Goal: Communication & Community: Answer question/provide support

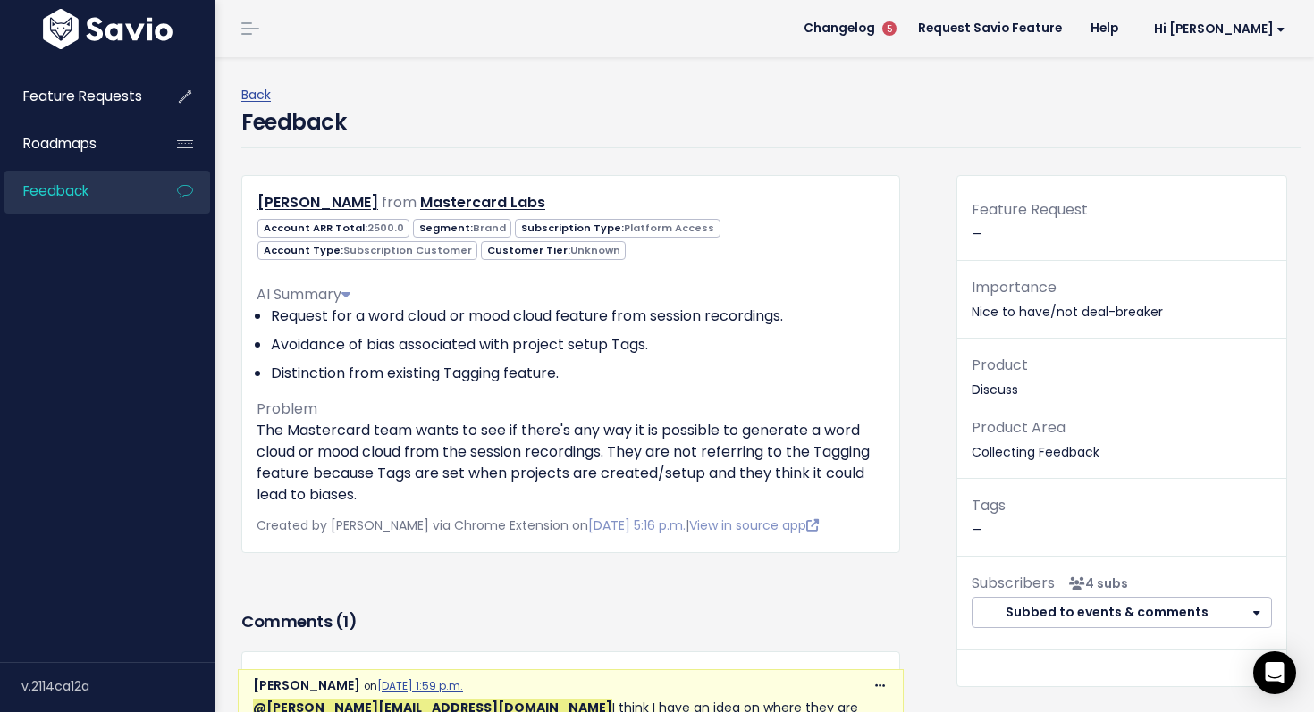
scroll to position [290, 0]
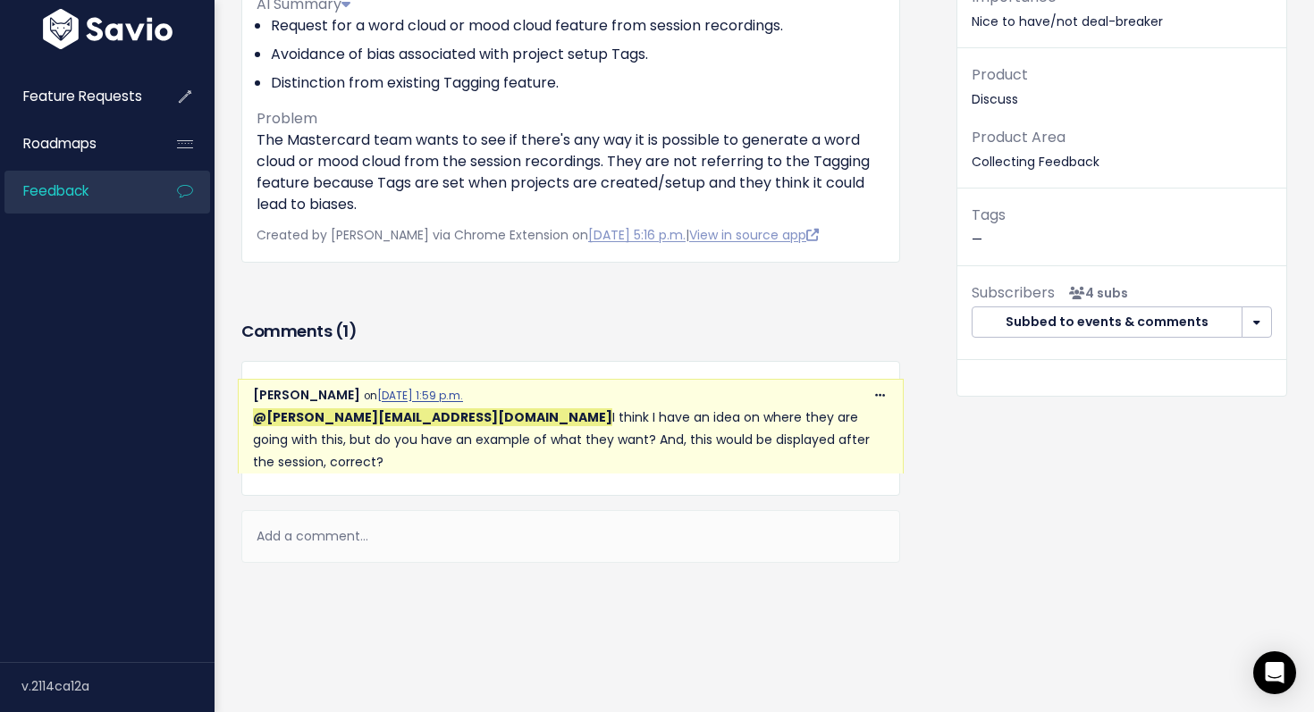
click at [306, 519] on div "Add a comment..." at bounding box center [570, 536] width 659 height 53
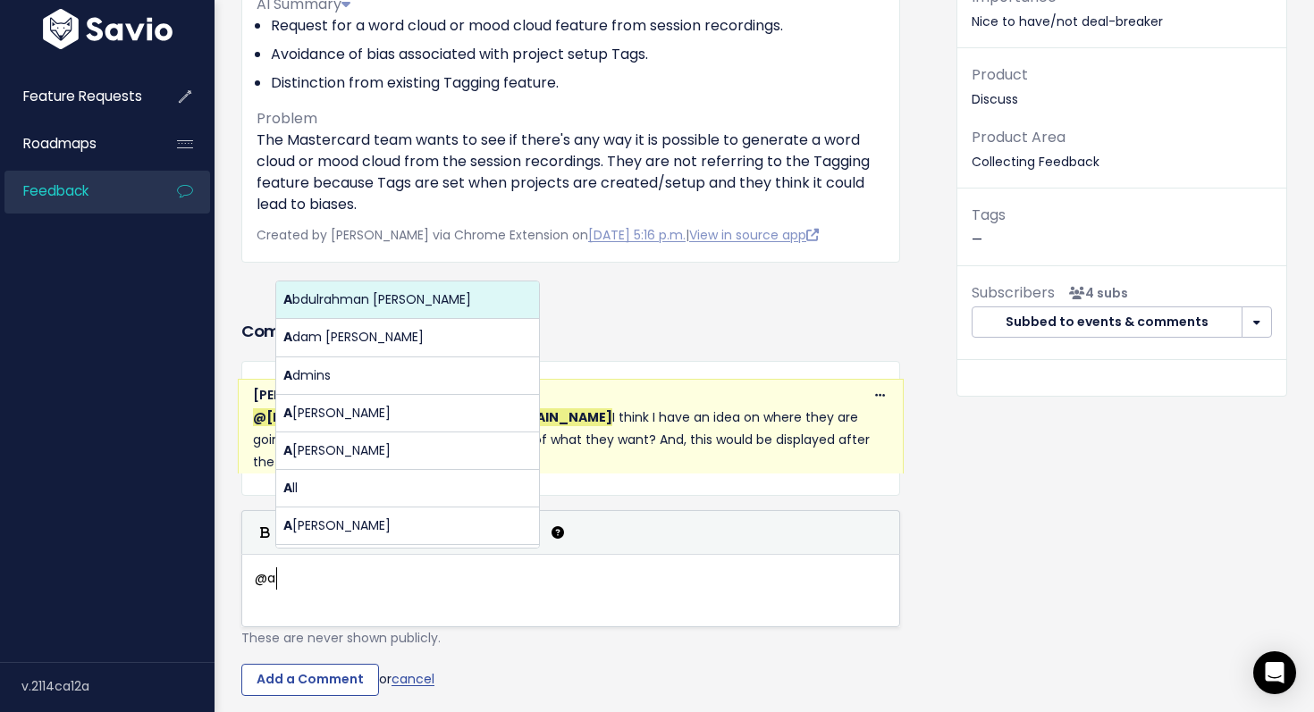
scroll to position [6, 23]
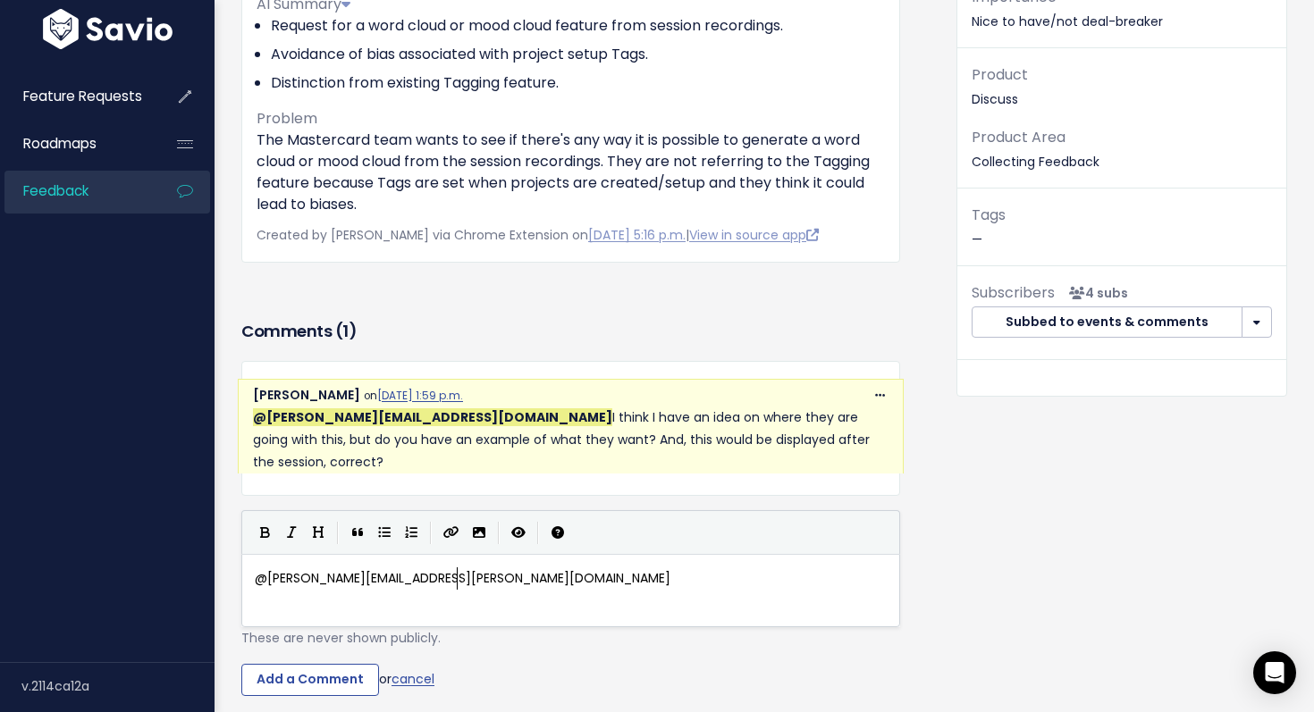
click at [333, 333] on body "Feature Requests Roadmaps Feedback ×" at bounding box center [657, 289] width 1314 height 1158
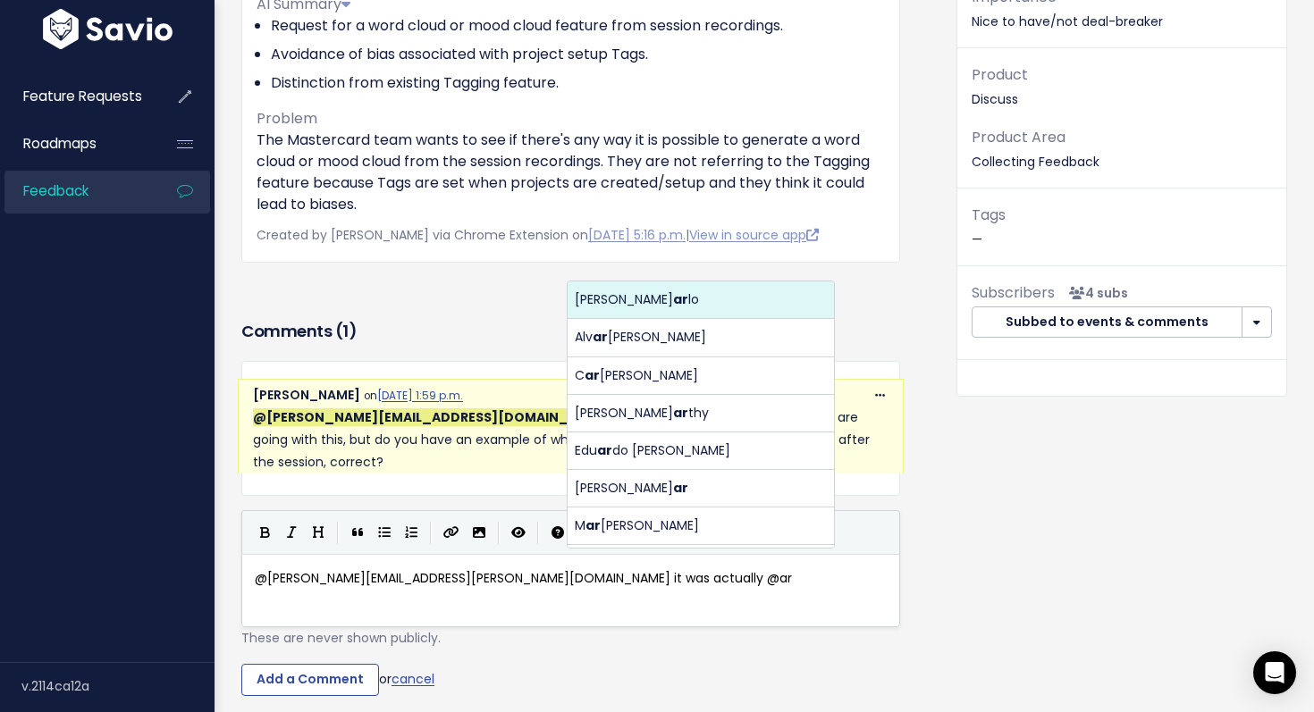
scroll to position [6, 328]
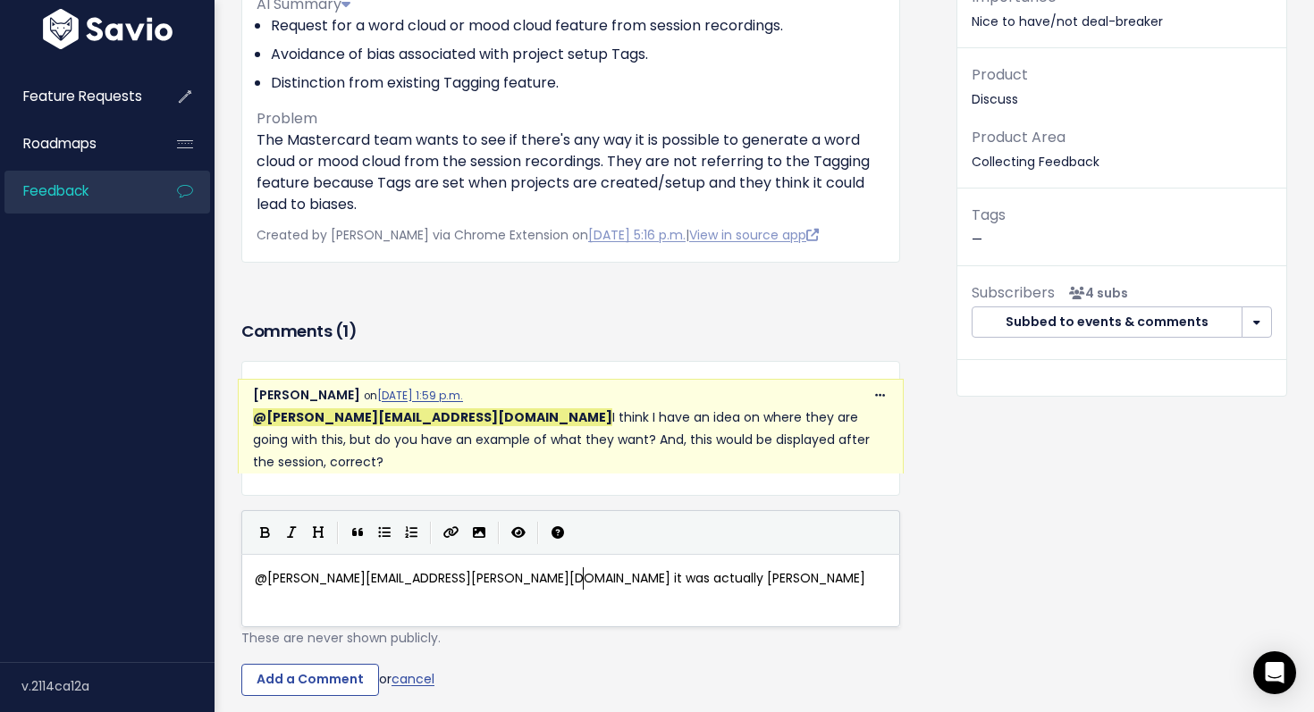
type textarea "@[PERSON_NAME][EMAIL_ADDRESS][PERSON_NAME][DOMAIN_NAME] it was actually [PERSON…"
type textarea "ma who too"
type textarea "k the feedback and oushed i"
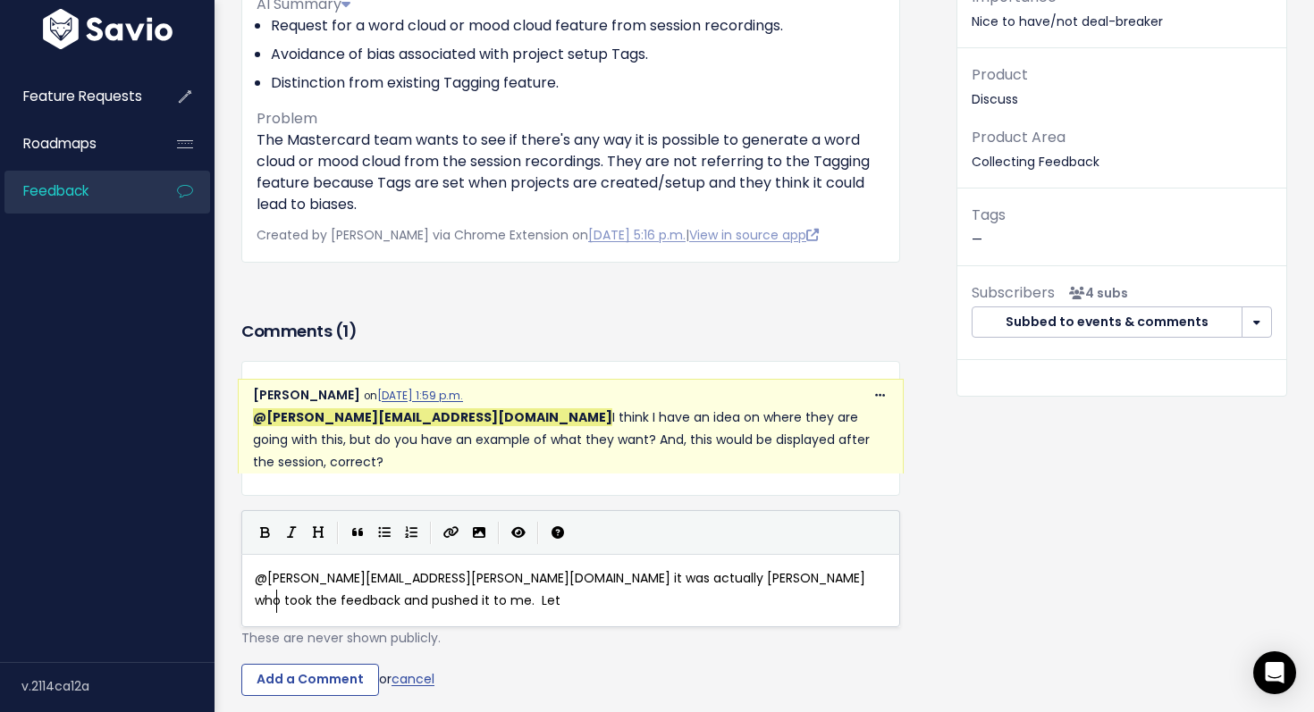
type textarea "pushed it to me. Let"
type textarea "me aske"
type textarea "her"
click at [273, 675] on div "Comments ( 1 ) Copy Link Quote Reply [PERSON_NAME] on [DATE] 1:59 p.m. @[PERSON…" at bounding box center [570, 532] width 685 height 433
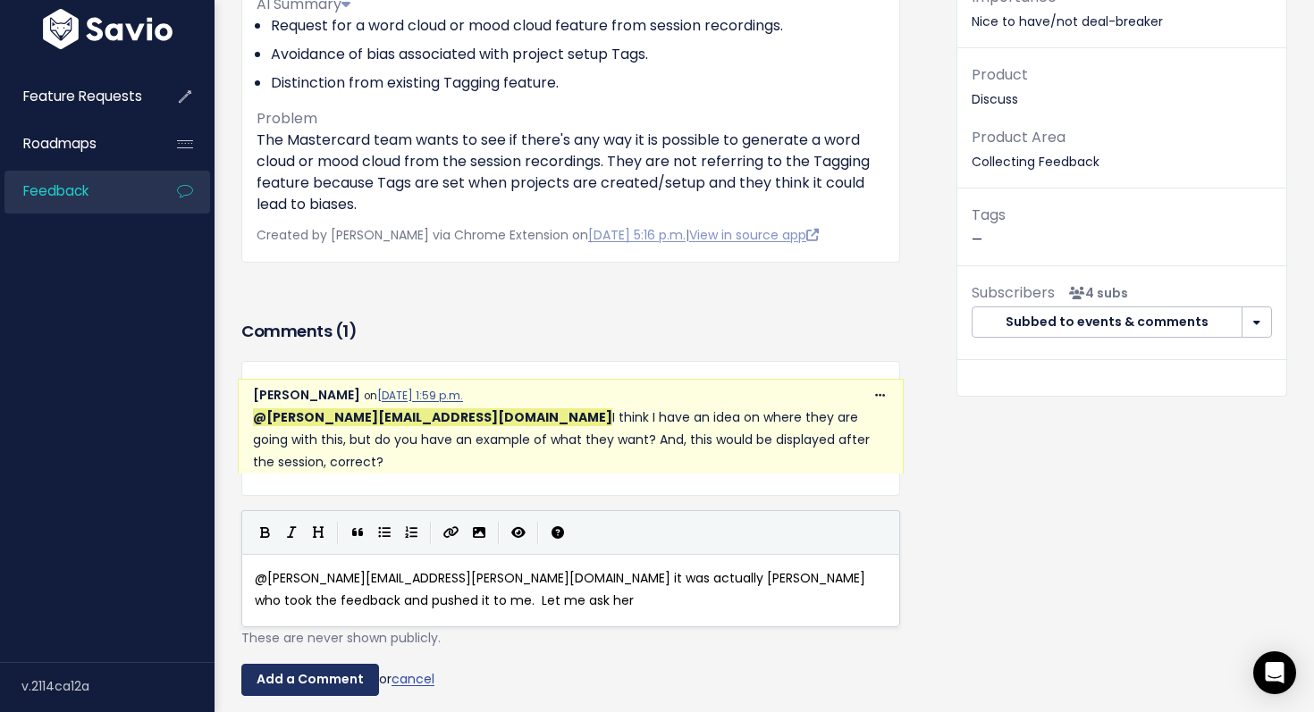
click at [282, 664] on input "Add a Comment" at bounding box center [310, 680] width 138 height 32
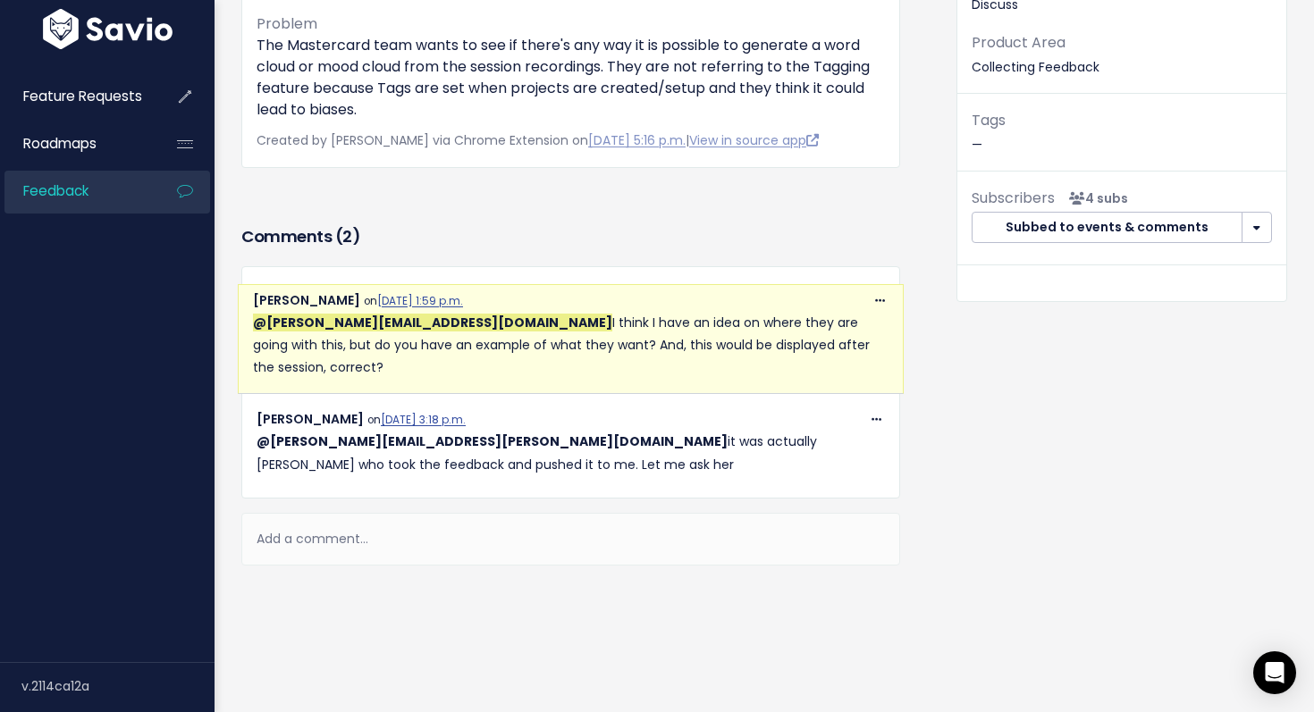
scroll to position [387, 0]
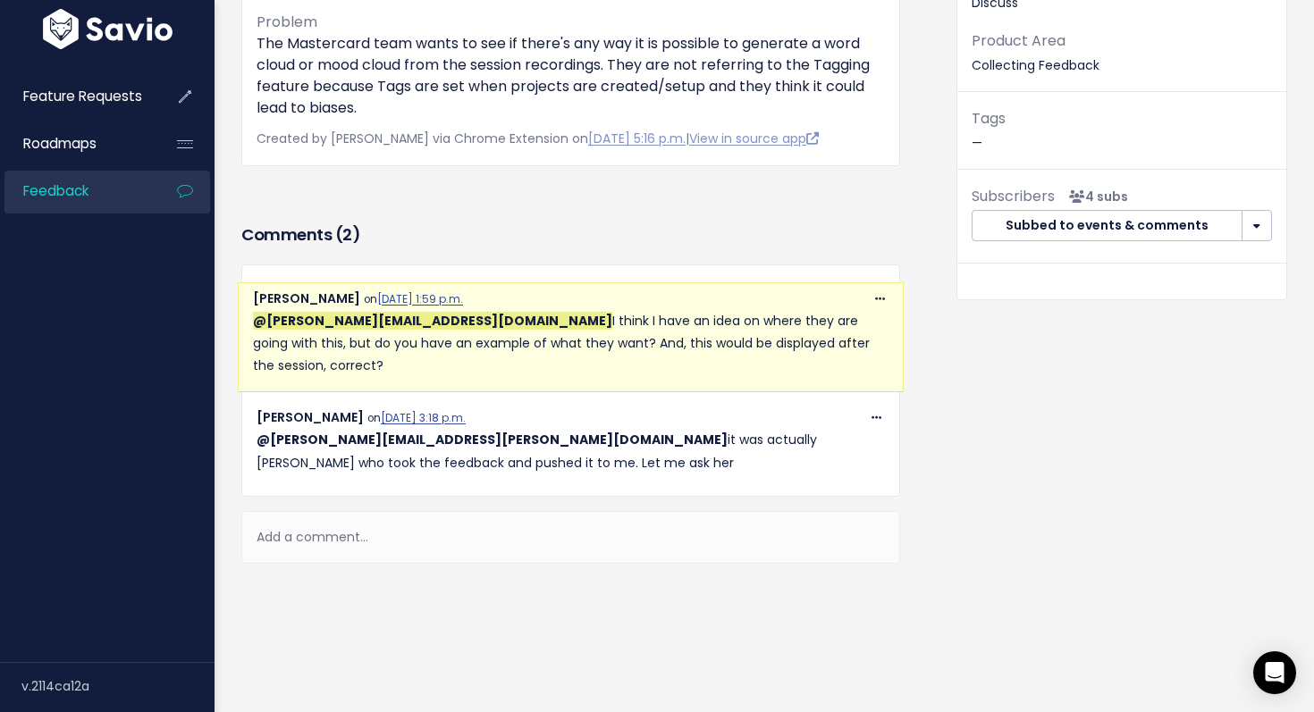
click at [326, 511] on div "Add a comment..." at bounding box center [570, 537] width 659 height 53
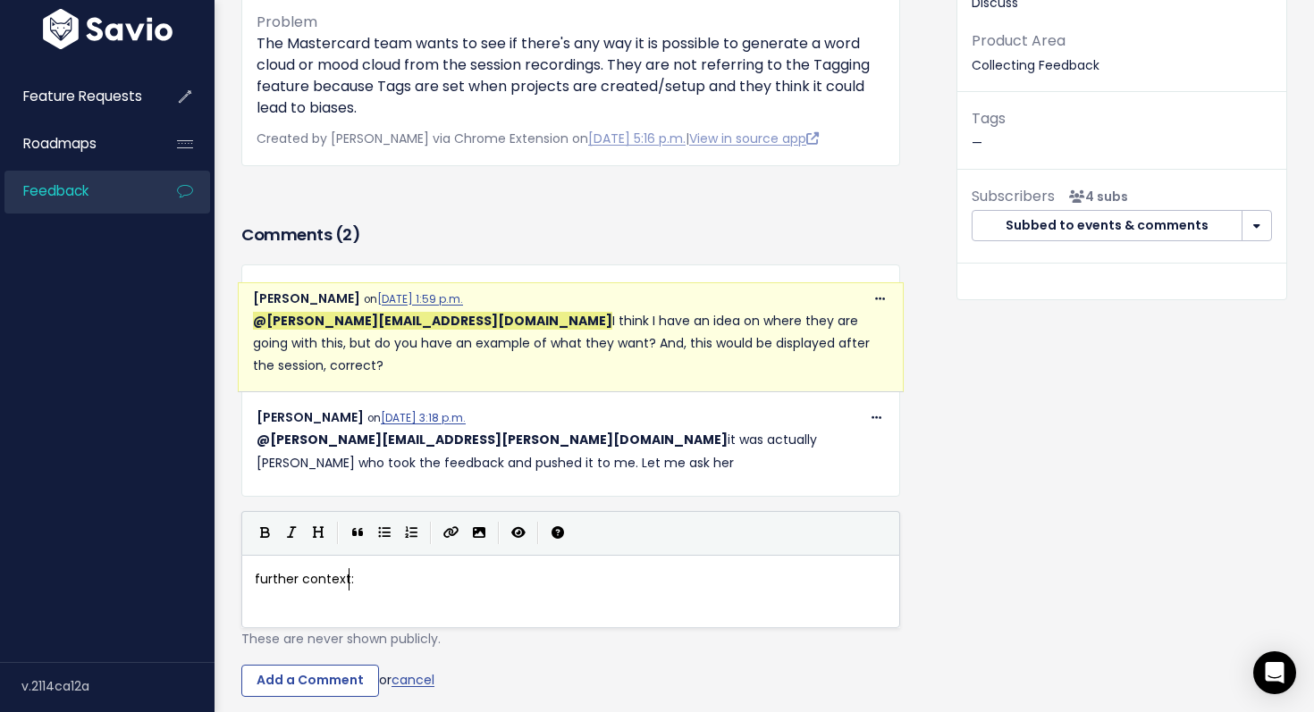
type textarea "further context:"
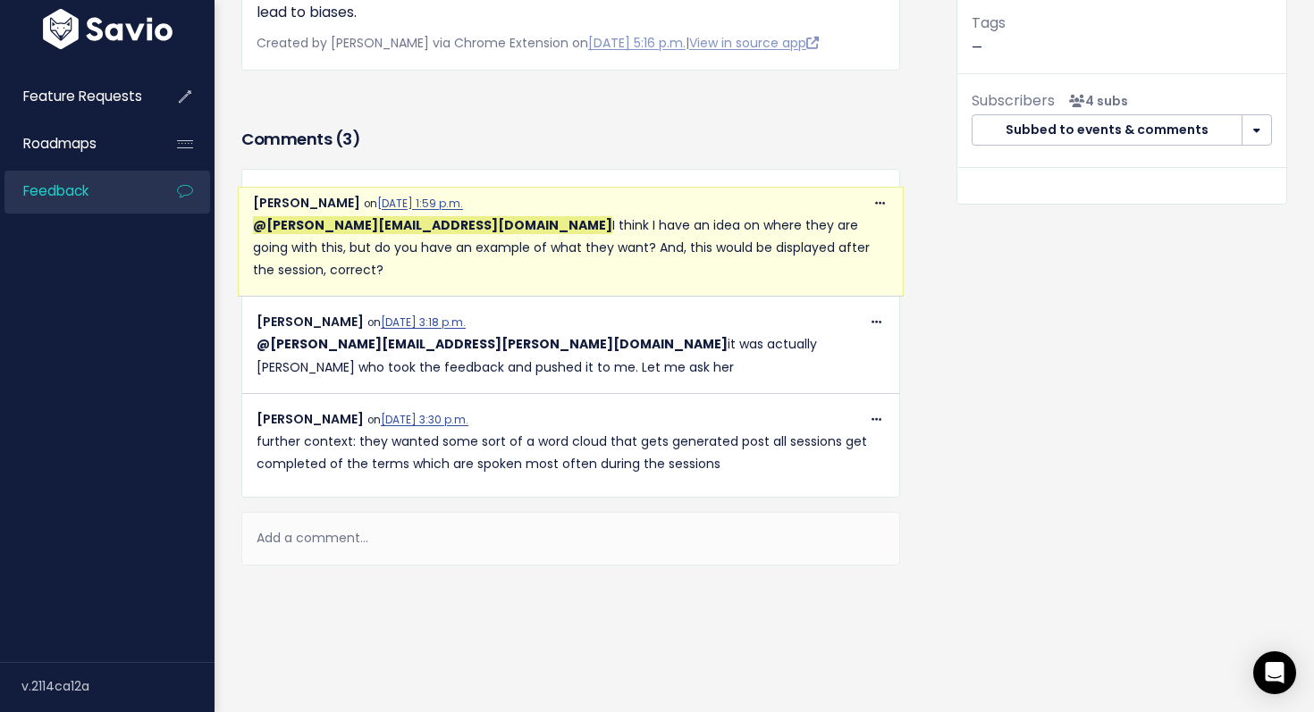
scroll to position [484, 0]
